Goal: Use online tool/utility: Use online tool/utility

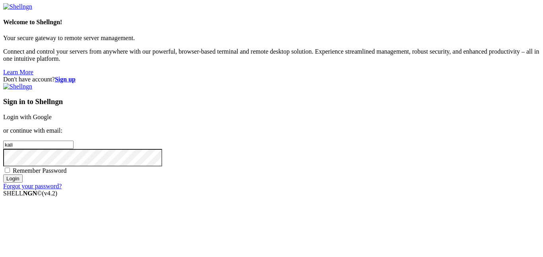
click at [74, 141] on input "kali" at bounding box center [38, 145] width 70 height 8
type input "[EMAIL_ADDRESS][DOMAIN_NAME]"
click at [3, 174] on input "Login" at bounding box center [12, 178] width 19 height 8
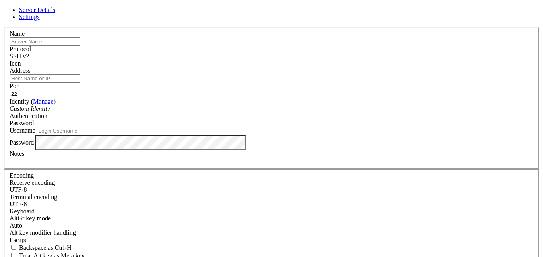
type input "[EMAIL_ADDRESS][DOMAIN_NAME]"
click at [368, 67] on div at bounding box center [272, 67] width 524 height 0
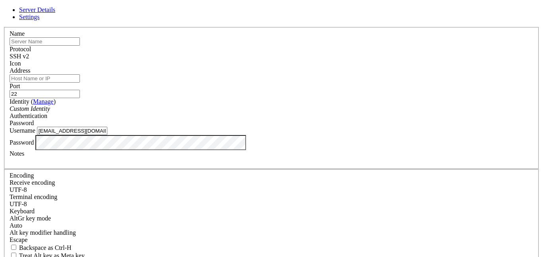
click at [3, 27] on link at bounding box center [3, 27] width 0 height 0
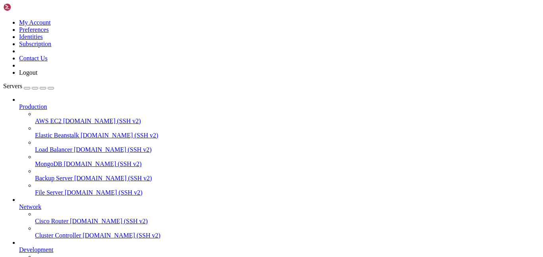
scroll to position [64, 0]
